Goal: Information Seeking & Learning: Stay updated

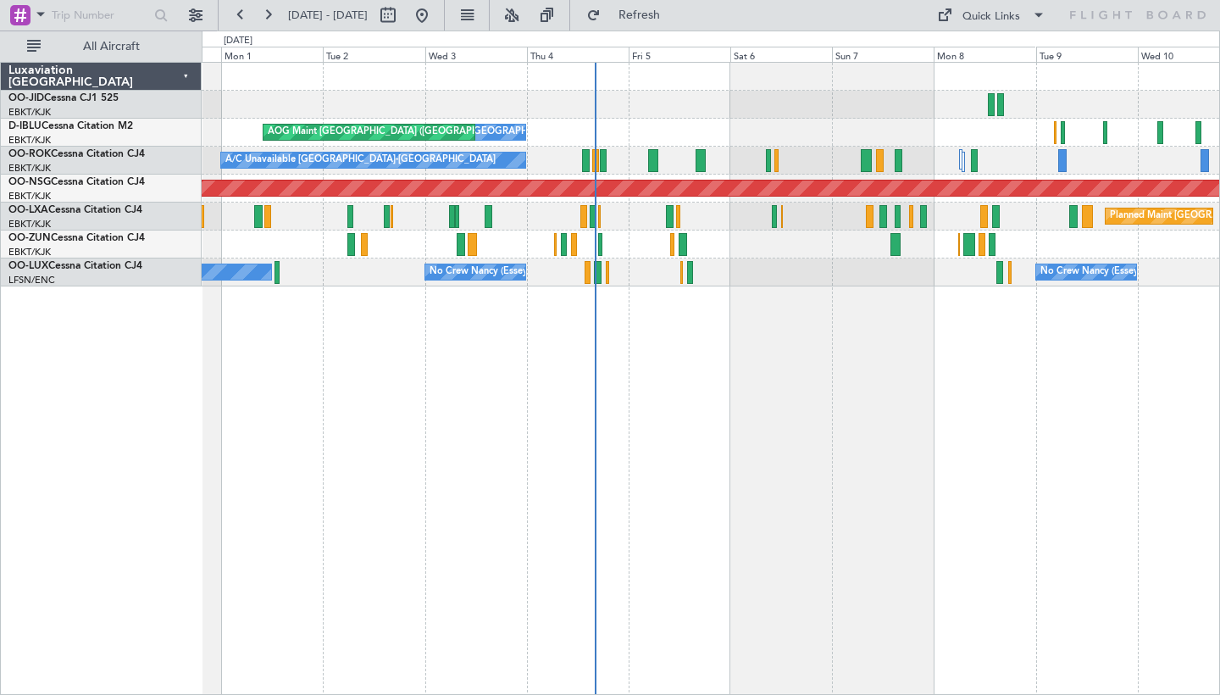
click at [826, 346] on div "Planned Maint Kortrijk-[GEOGRAPHIC_DATA] AOG Maint [GEOGRAPHIC_DATA]-[GEOGRAPHI…" at bounding box center [711, 378] width 1018 height 633
drag, startPoint x: 368, startPoint y: 418, endPoint x: 568, endPoint y: 417, distance: 199.9
click at [568, 417] on div "Planned Maint Kortrijk-[GEOGRAPHIC_DATA] AOG Maint [GEOGRAPHIC_DATA]-[GEOGRAPHI…" at bounding box center [711, 378] width 1018 height 633
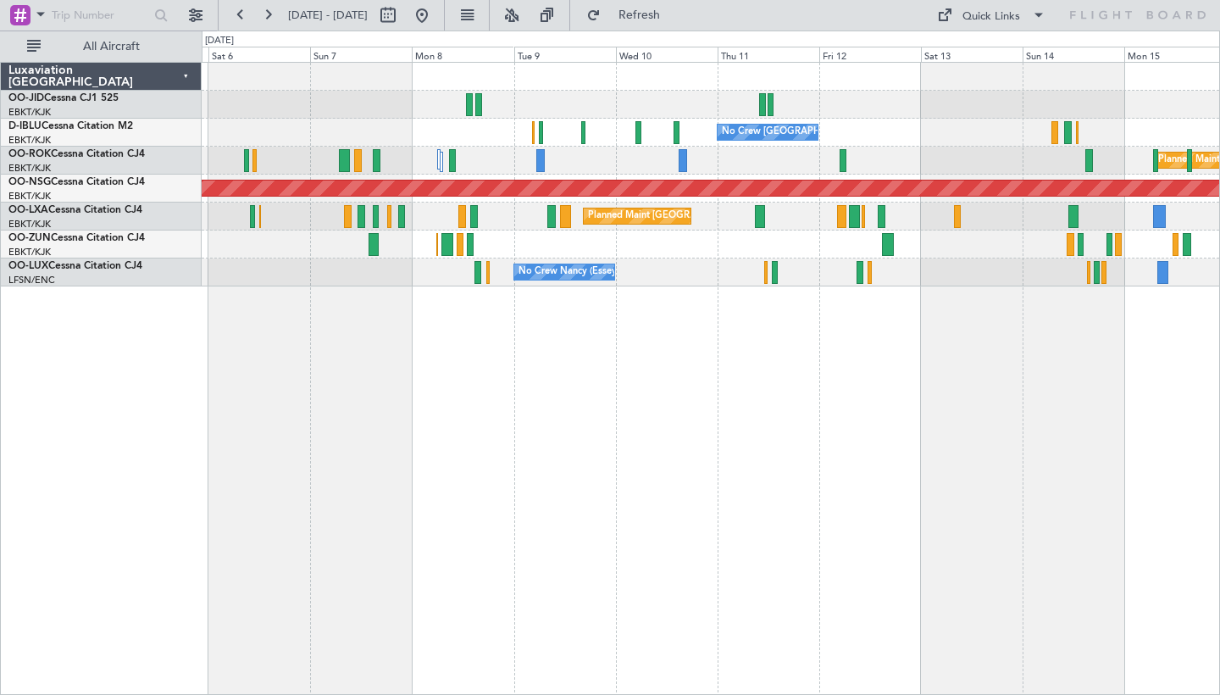
click at [112, 540] on div "No Crew [GEOGRAPHIC_DATA] ([GEOGRAPHIC_DATA] National) AOG Maint [GEOGRAPHIC_DA…" at bounding box center [610, 362] width 1220 height 664
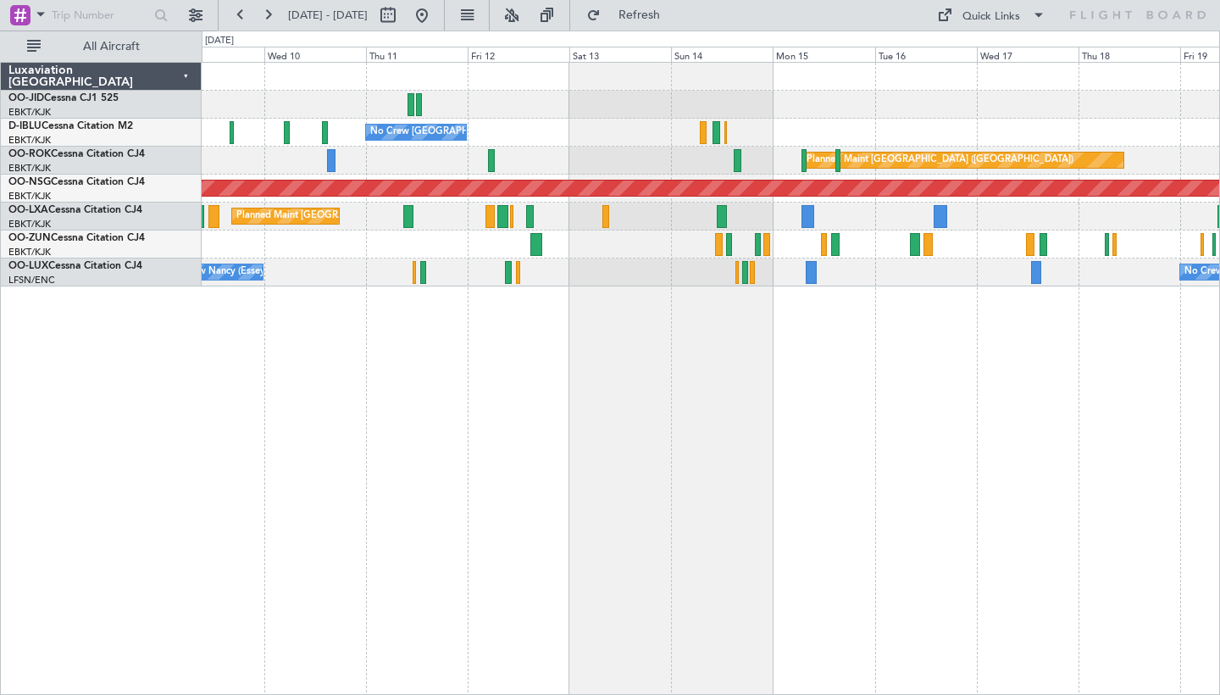
click at [47, 426] on div "No Crew [GEOGRAPHIC_DATA] ([GEOGRAPHIC_DATA] National) Planned Maint [GEOGRAPHI…" at bounding box center [610, 362] width 1220 height 664
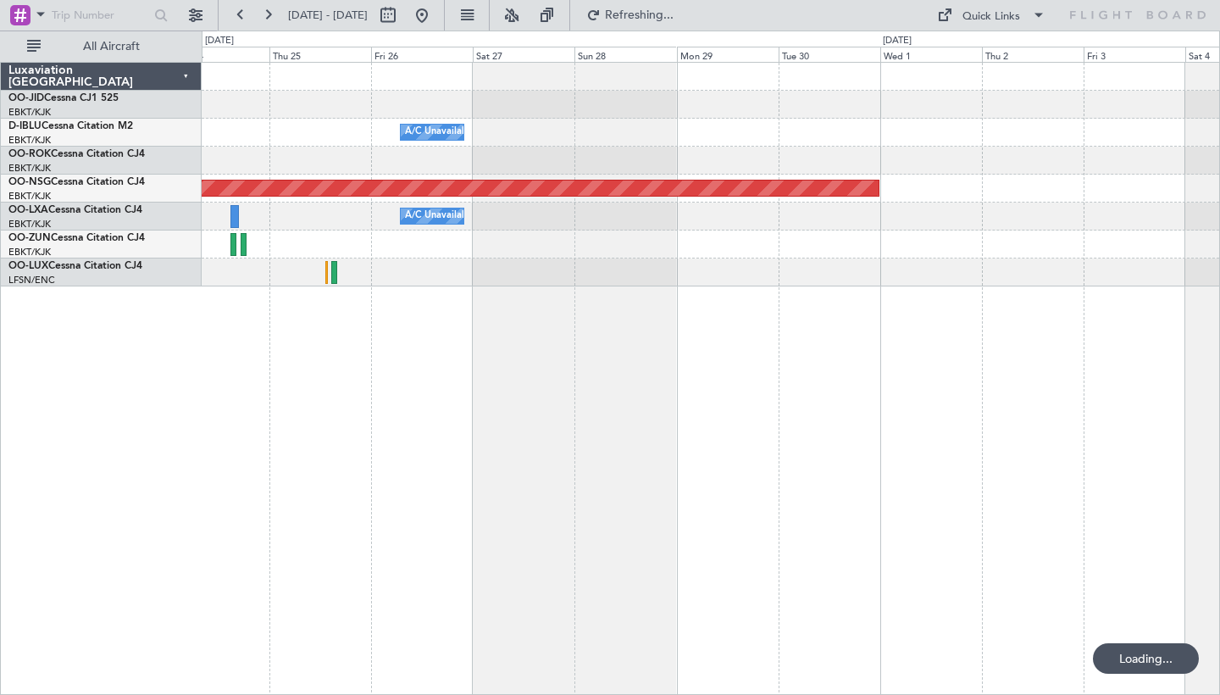
click at [351, 543] on div "A/C Unavailable [GEOGRAPHIC_DATA] ([GEOGRAPHIC_DATA] National) Planned Maint [G…" at bounding box center [711, 378] width 1018 height 633
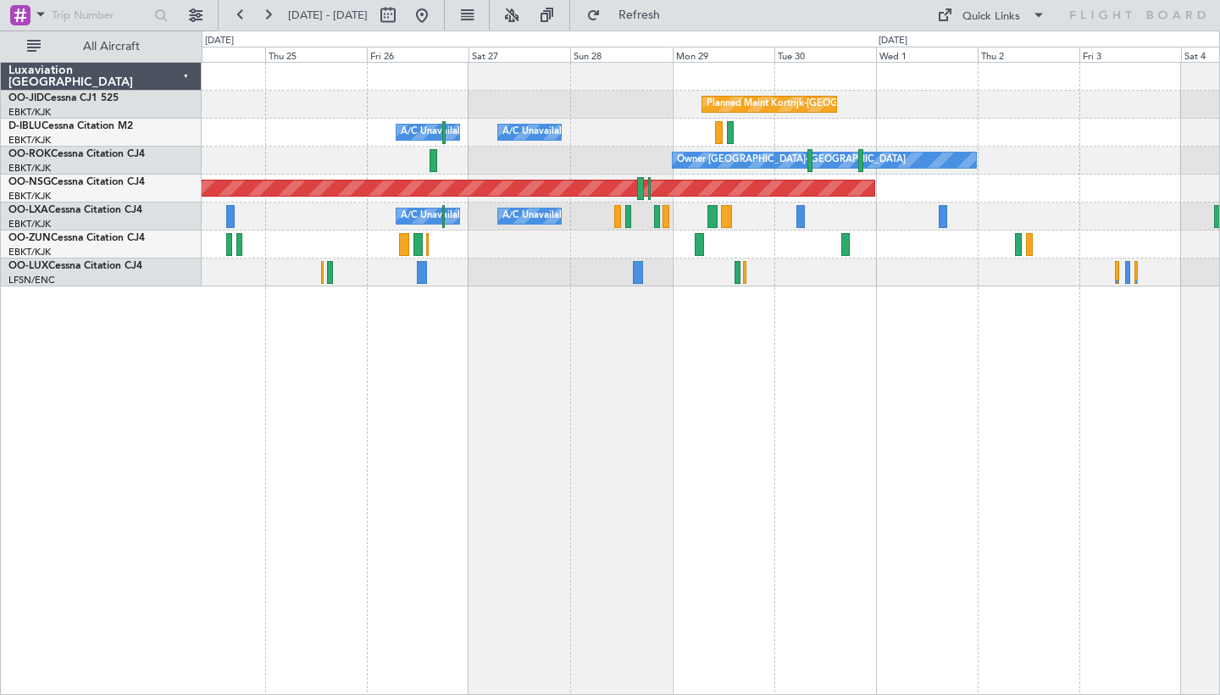
click at [781, 390] on div "Planned Maint Kortrijk-[GEOGRAPHIC_DATA] A/C Unavailable [GEOGRAPHIC_DATA] ([GE…" at bounding box center [711, 378] width 1018 height 633
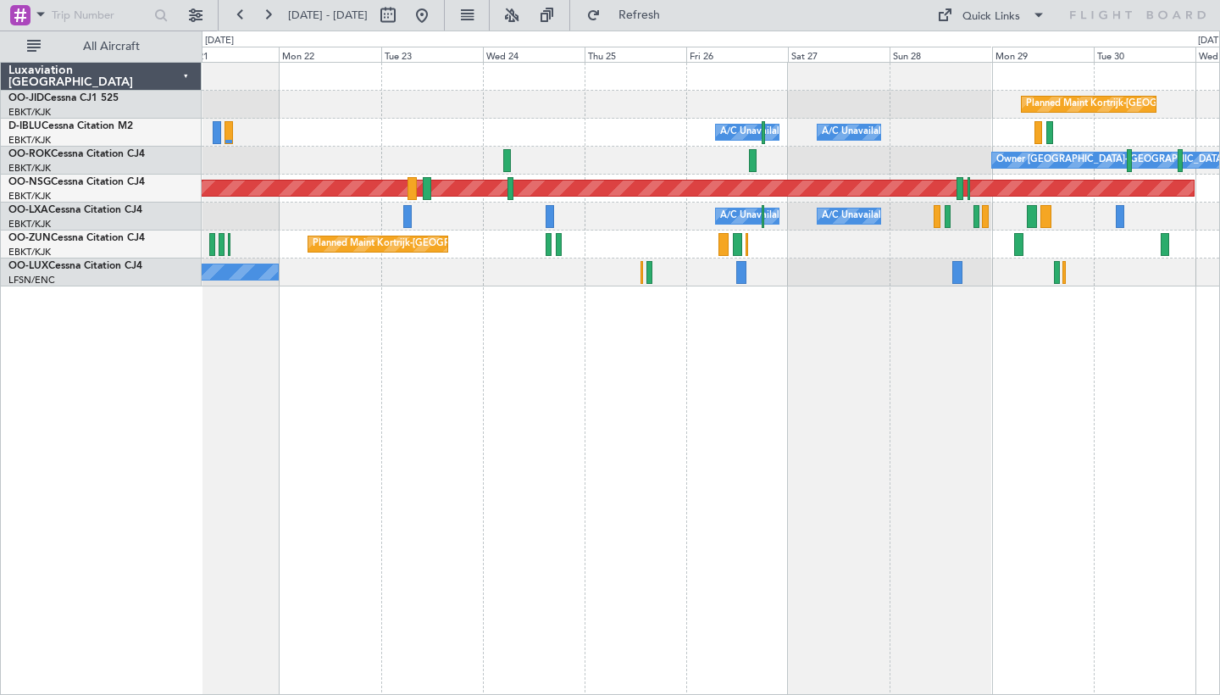
click at [1219, 312] on div "Planned Maint Kortrijk-[GEOGRAPHIC_DATA] A/C Unavailable [GEOGRAPHIC_DATA] ([GE…" at bounding box center [610, 362] width 1220 height 664
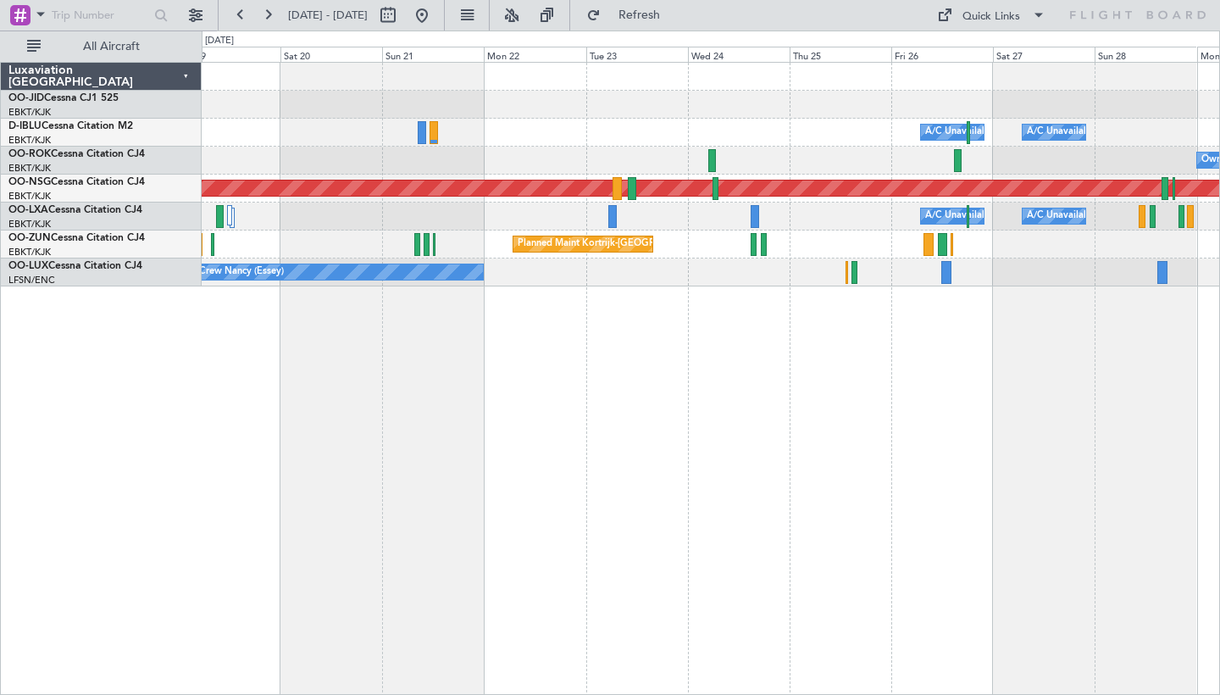
click at [1030, 411] on div "Planned Maint Kortrijk-[GEOGRAPHIC_DATA] A/C Unavailable [GEOGRAPHIC_DATA] ([GE…" at bounding box center [711, 378] width 1018 height 633
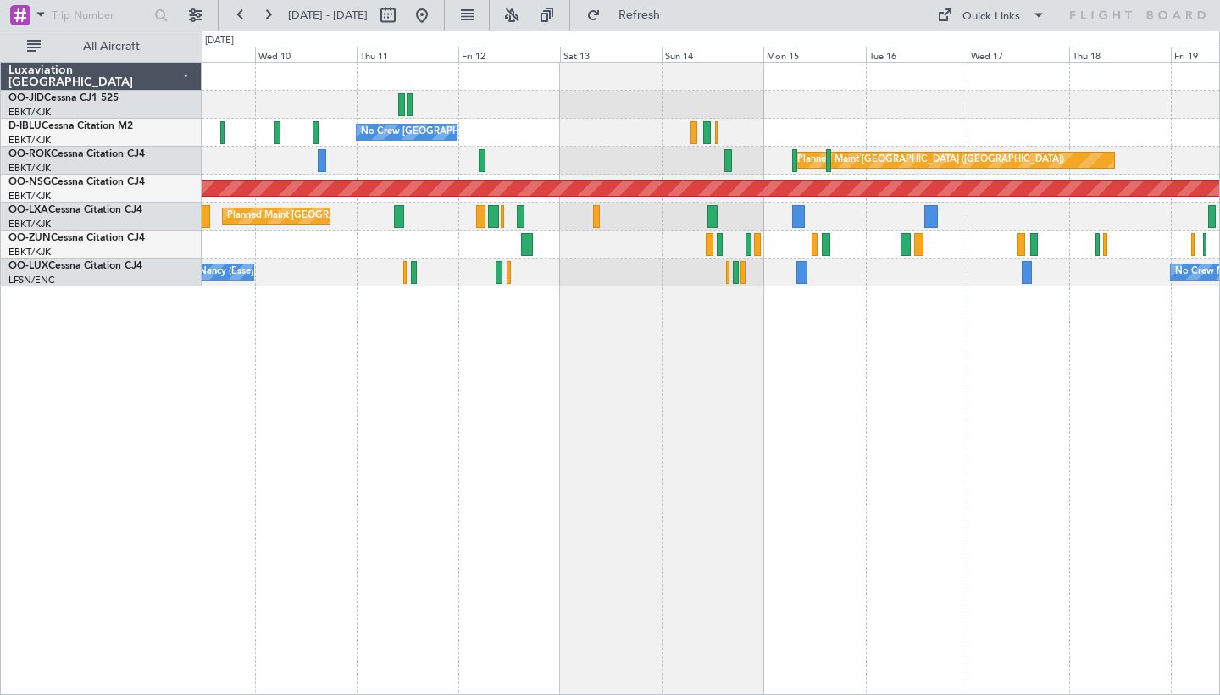
click at [994, 418] on div "No Crew [GEOGRAPHIC_DATA] ([GEOGRAPHIC_DATA] National) Planned Maint [GEOGRAPHI…" at bounding box center [711, 378] width 1018 height 633
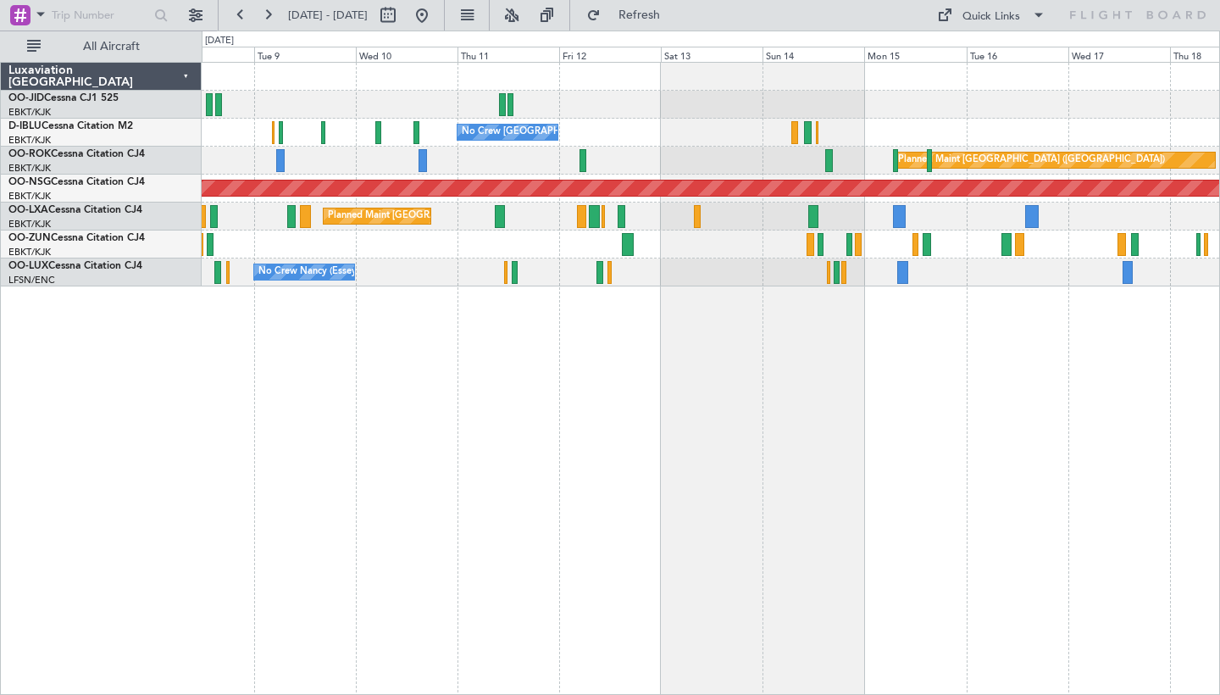
click at [1123, 388] on div "No Crew [GEOGRAPHIC_DATA] ([GEOGRAPHIC_DATA] National) Planned Maint [GEOGRAPHI…" at bounding box center [711, 378] width 1018 height 633
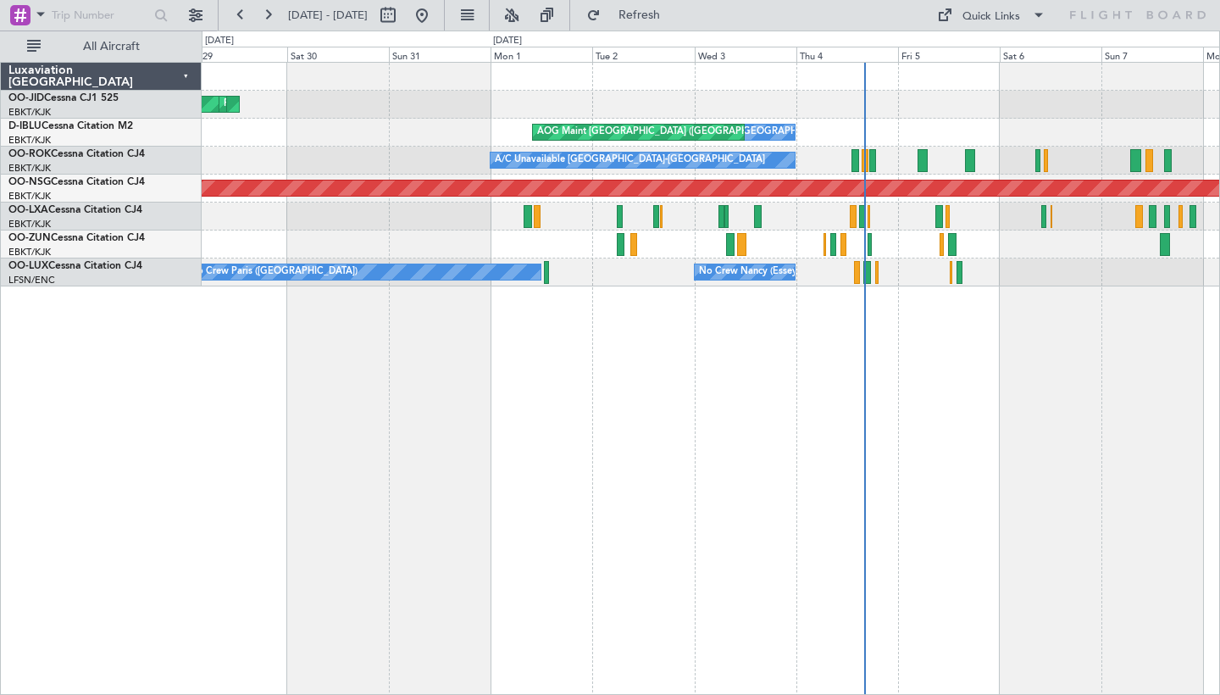
click at [1088, 439] on div "AOG Maint Kortrijk-[GEOGRAPHIC_DATA] Planned Maint [GEOGRAPHIC_DATA]-[GEOGRAPHI…" at bounding box center [711, 378] width 1018 height 633
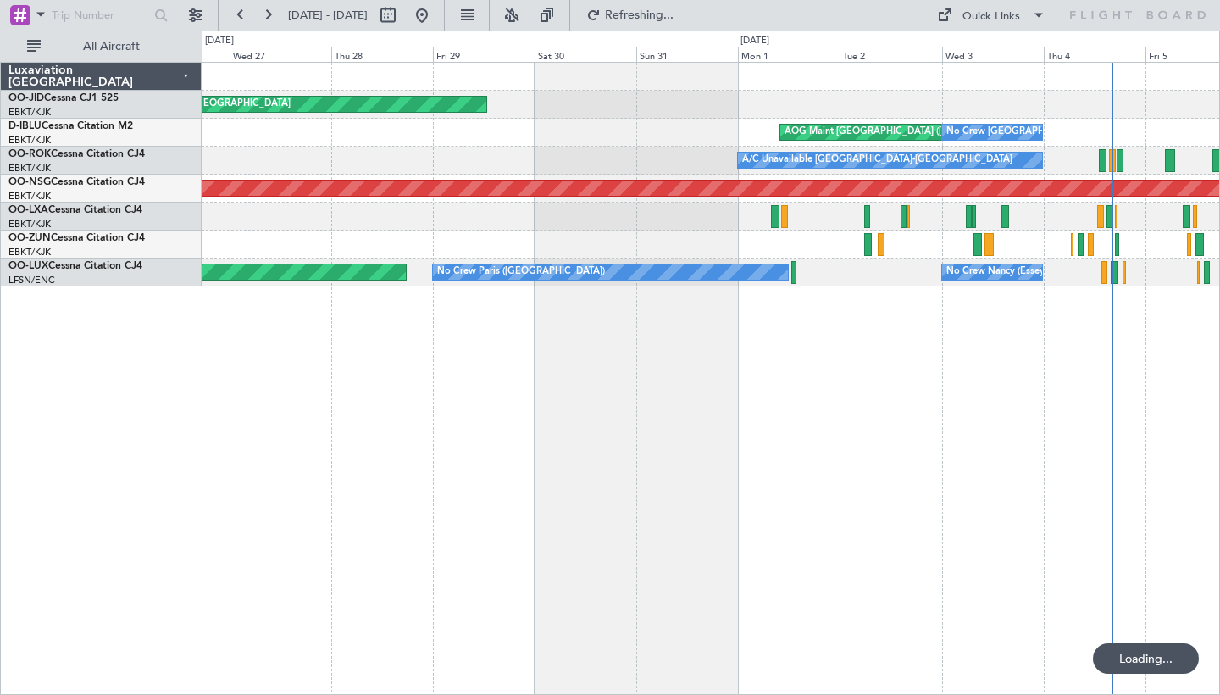
click at [912, 91] on div "Planned Maint Kortrijk-[GEOGRAPHIC_DATA] AOG Maint [GEOGRAPHIC_DATA]-[GEOGRAPHI…" at bounding box center [710, 105] width 1017 height 28
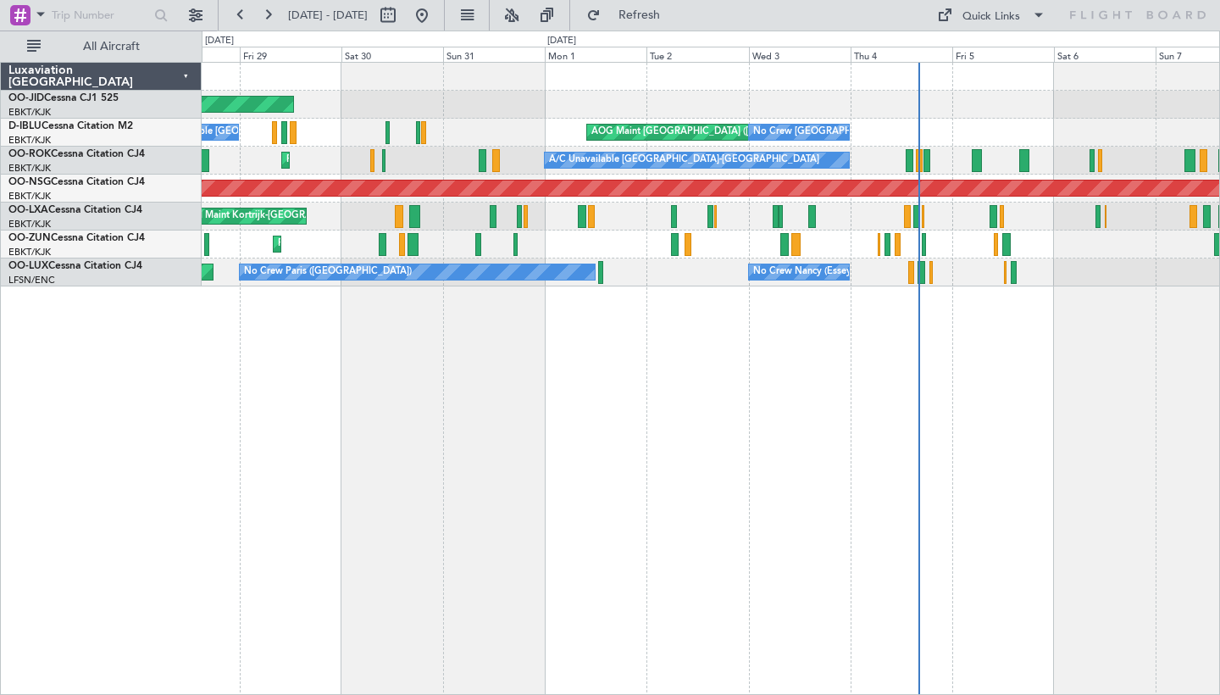
click at [270, 499] on div "Planned Maint Kortrijk-[GEOGRAPHIC_DATA] AOG Maint [GEOGRAPHIC_DATA]-[GEOGRAPHI…" at bounding box center [711, 378] width 1018 height 633
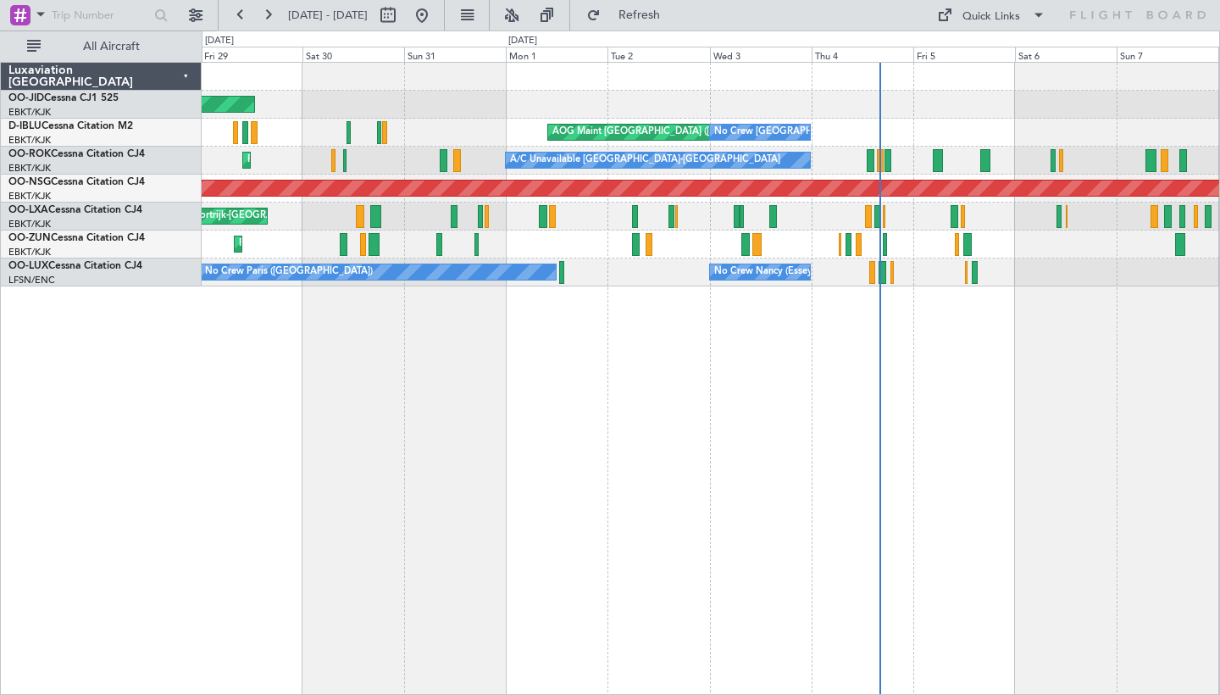
click at [697, 430] on div "Planned Maint Kortrijk-[GEOGRAPHIC_DATA] AOG Maint [GEOGRAPHIC_DATA]-[GEOGRAPHI…" at bounding box center [711, 378] width 1018 height 633
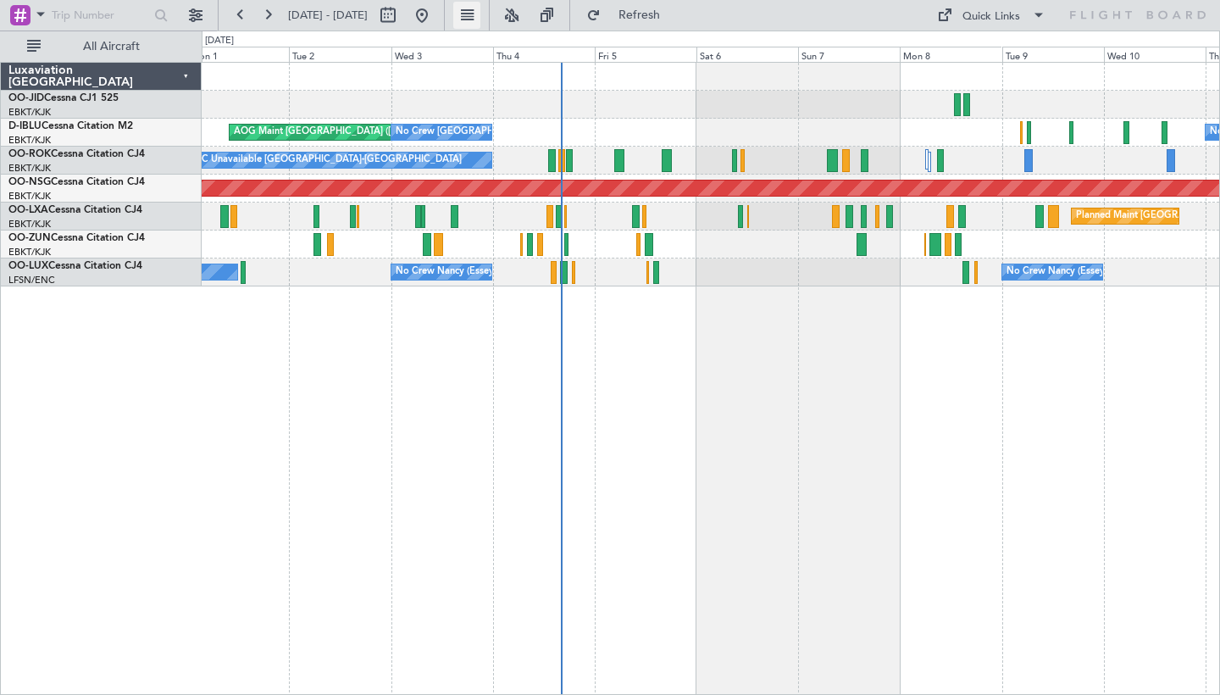
click at [480, 16] on button at bounding box center [466, 15] width 27 height 27
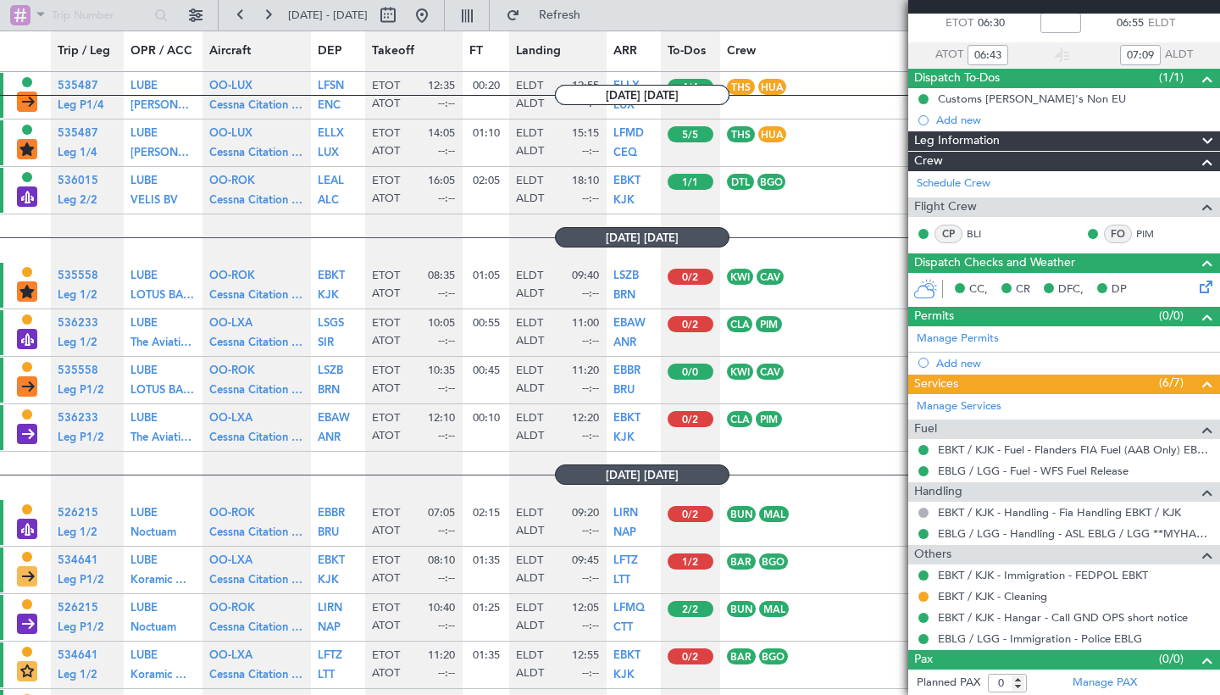
scroll to position [6936, 0]
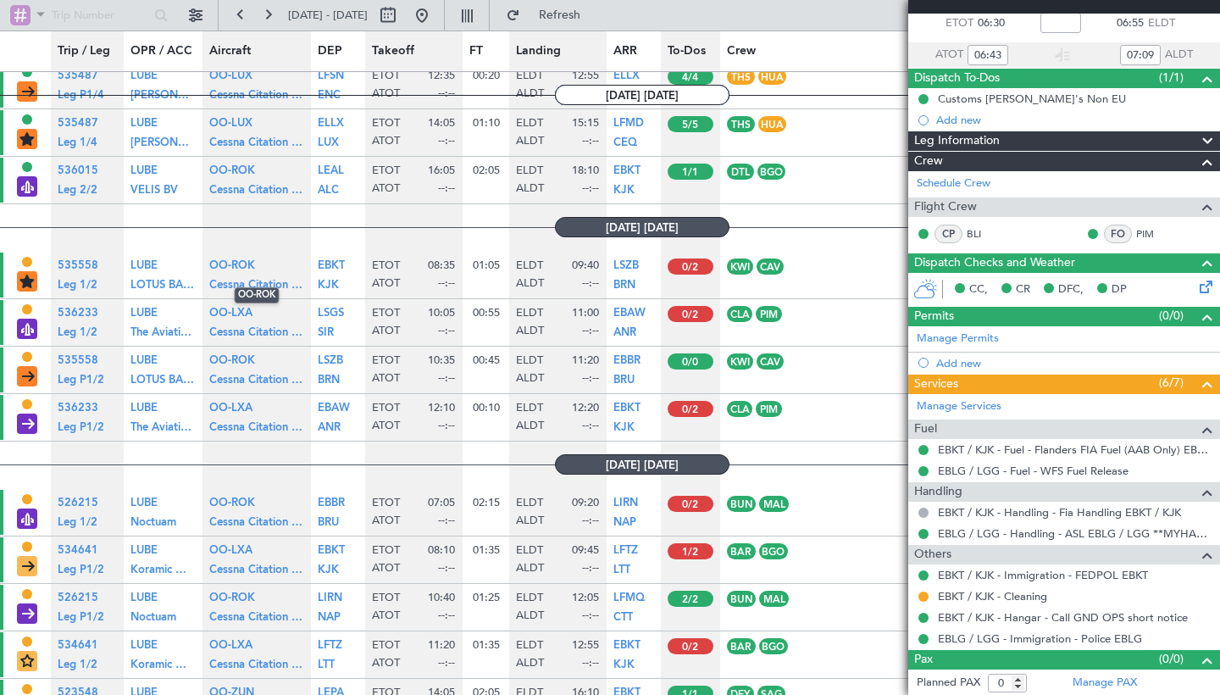
click at [293, 264] on section "OO-ROK OO-ROK" at bounding box center [256, 267] width 95 height 19
click at [19, 279] on div "LEG TYPE Pref Charter" at bounding box center [27, 282] width 20 height 23
click at [84, 282] on span "Leg 1/2" at bounding box center [78, 285] width 40 height 11
click at [480, 18] on button at bounding box center [466, 15] width 27 height 27
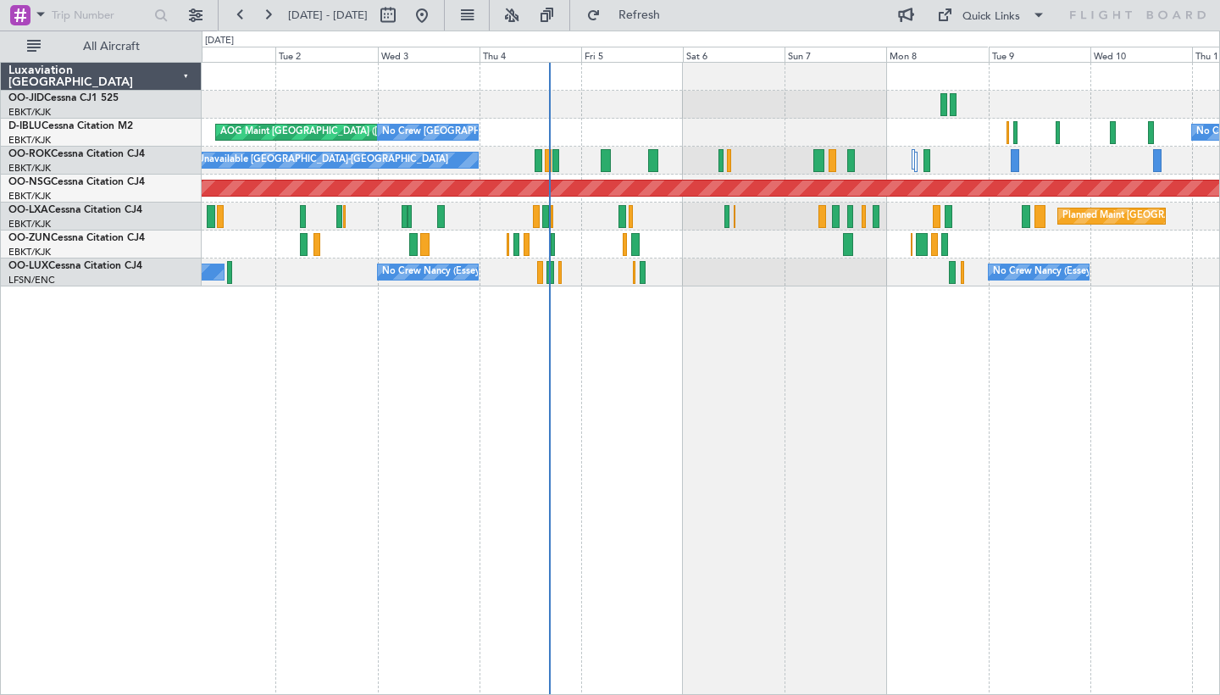
click at [771, 352] on div "No Crew [GEOGRAPHIC_DATA] ([GEOGRAPHIC_DATA] National) AOG Maint [GEOGRAPHIC_DA…" at bounding box center [711, 378] width 1018 height 633
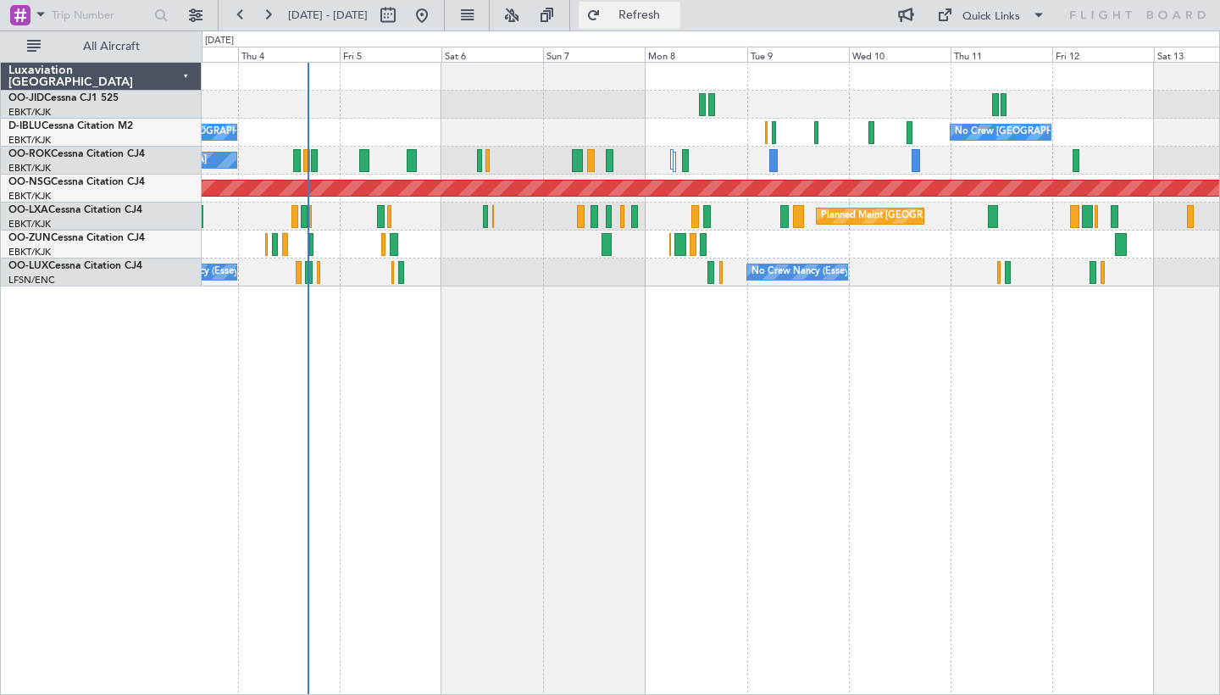
click at [675, 20] on span "Refresh" at bounding box center [639, 15] width 71 height 12
click at [675, 9] on span "Refresh" at bounding box center [639, 15] width 71 height 12
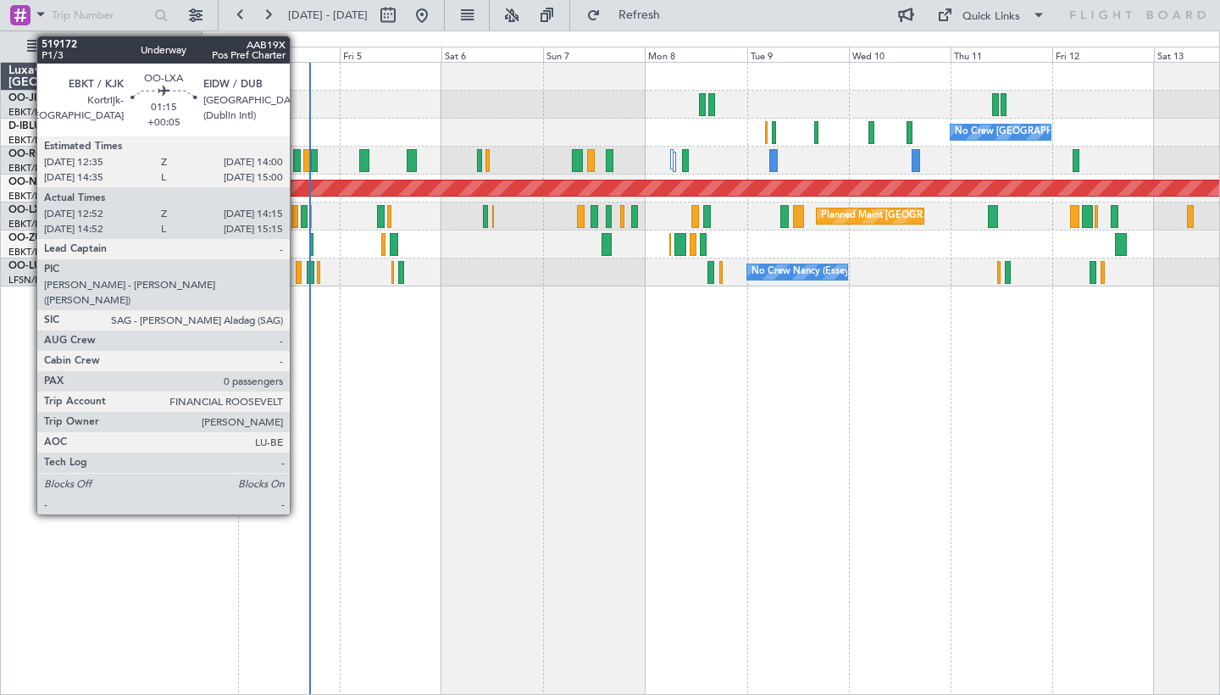
click at [297, 220] on div at bounding box center [294, 216] width 6 height 23
